Goal: Find specific page/section: Find specific page/section

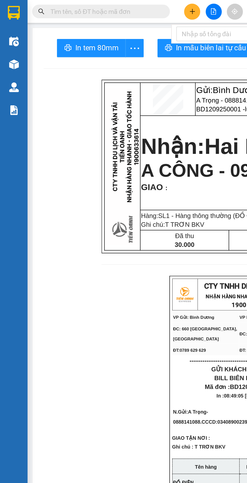
click at [7, 35] on img at bounding box center [7, 35] width 5 height 5
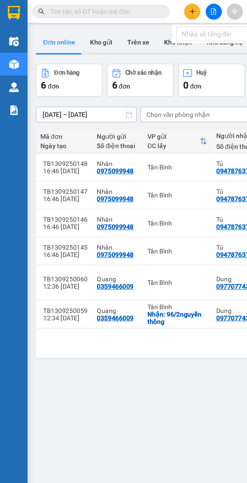
click at [7, 60] on img at bounding box center [7, 60] width 5 height 5
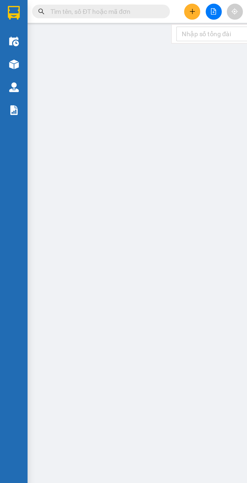
click at [7, 62] on img at bounding box center [7, 60] width 5 height 5
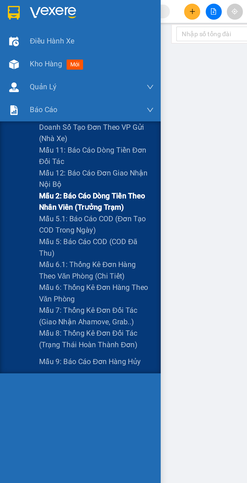
click at [64, 109] on span "Mẫu 2: Báo cáo dòng tiền theo nhân viên (Trưởng Trạm)" at bounding box center [52, 110] width 63 height 13
